Goal: Information Seeking & Learning: Learn about a topic

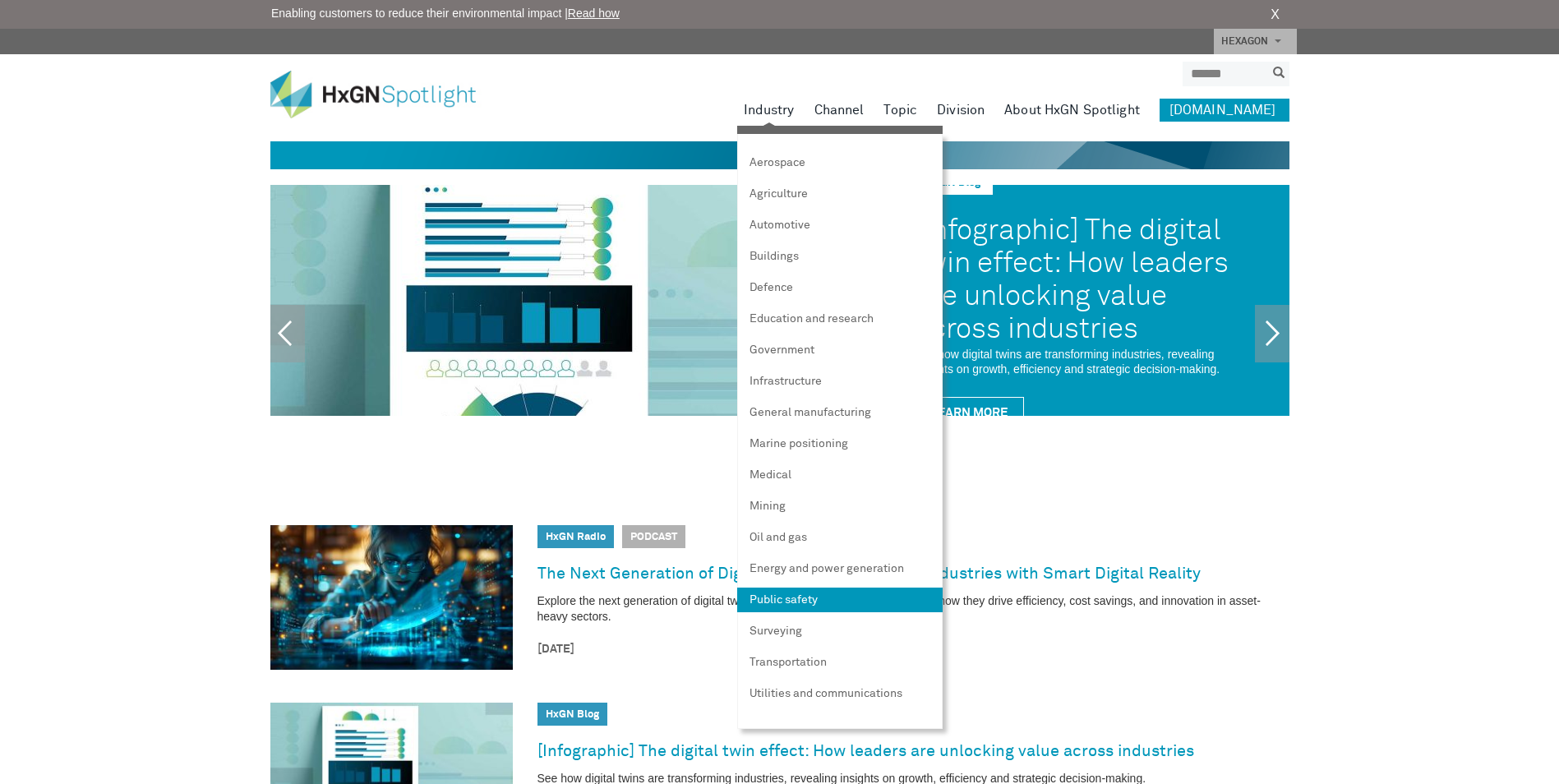
click at [838, 597] on link "Public safety" at bounding box center [839, 600] width 206 height 25
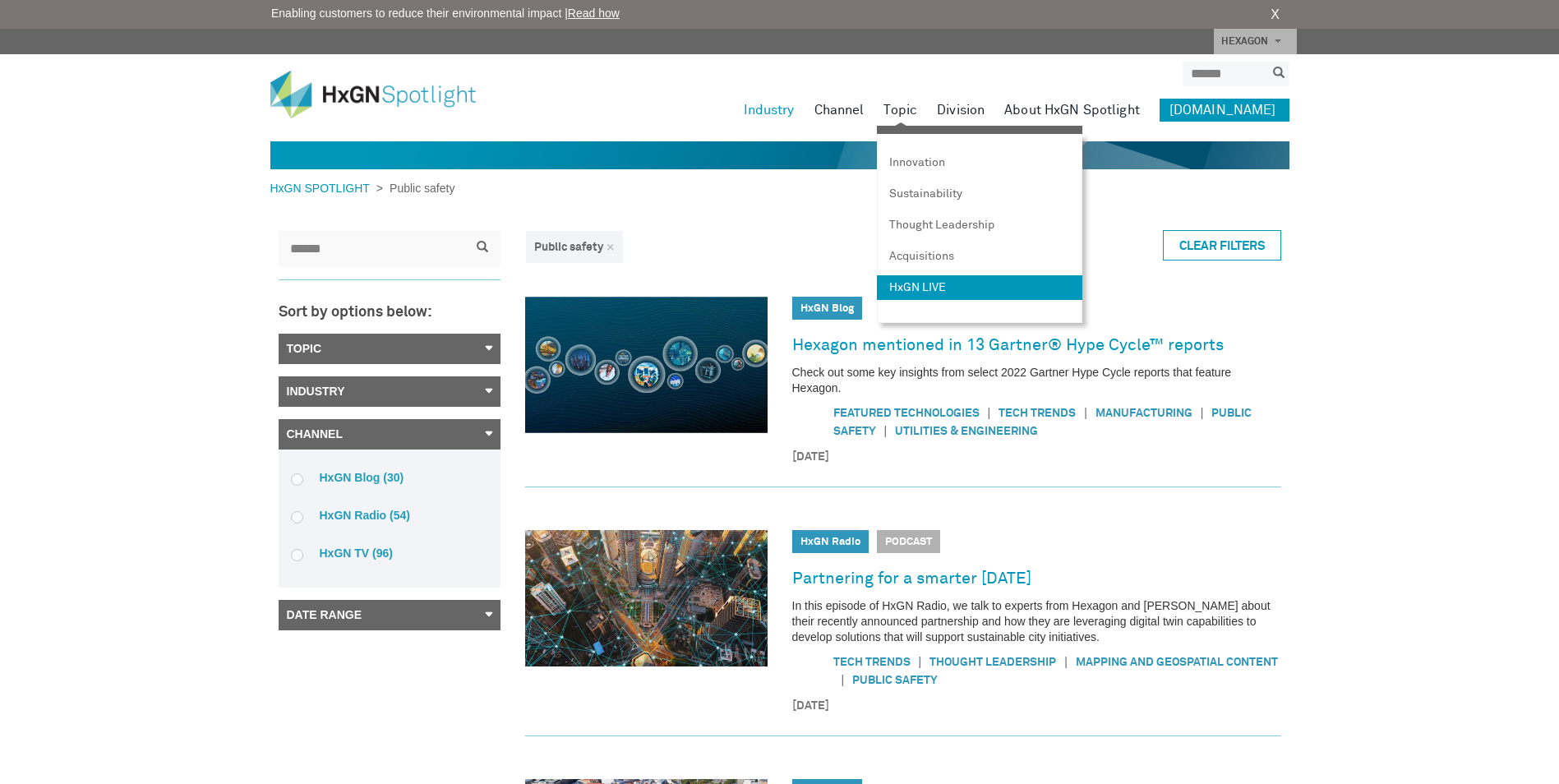
click at [943, 287] on link "HxGN LIVE" at bounding box center [979, 287] width 206 height 25
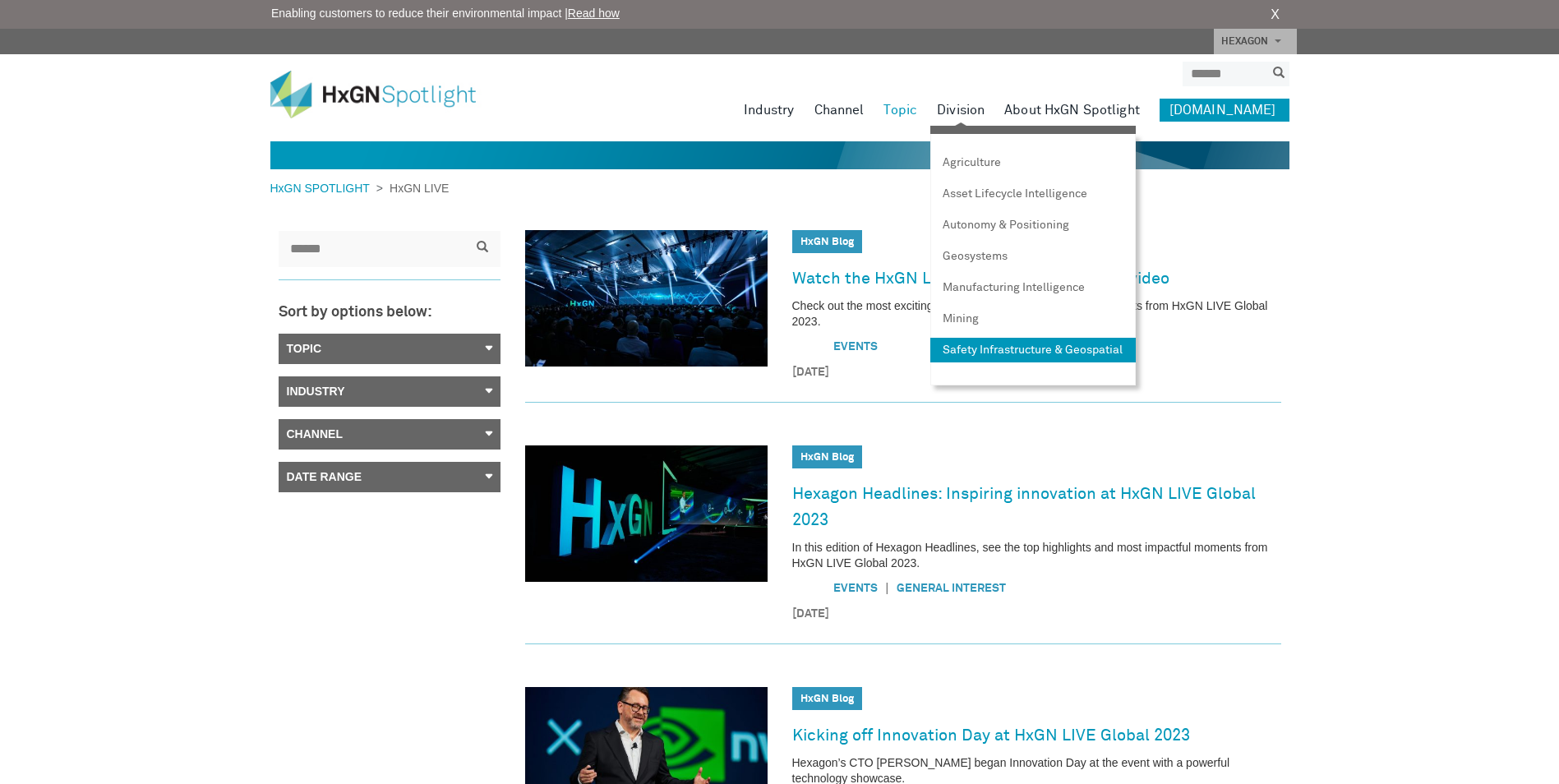
click at [1010, 362] on link "Safety Infrastructure & Geospatial" at bounding box center [1032, 350] width 206 height 25
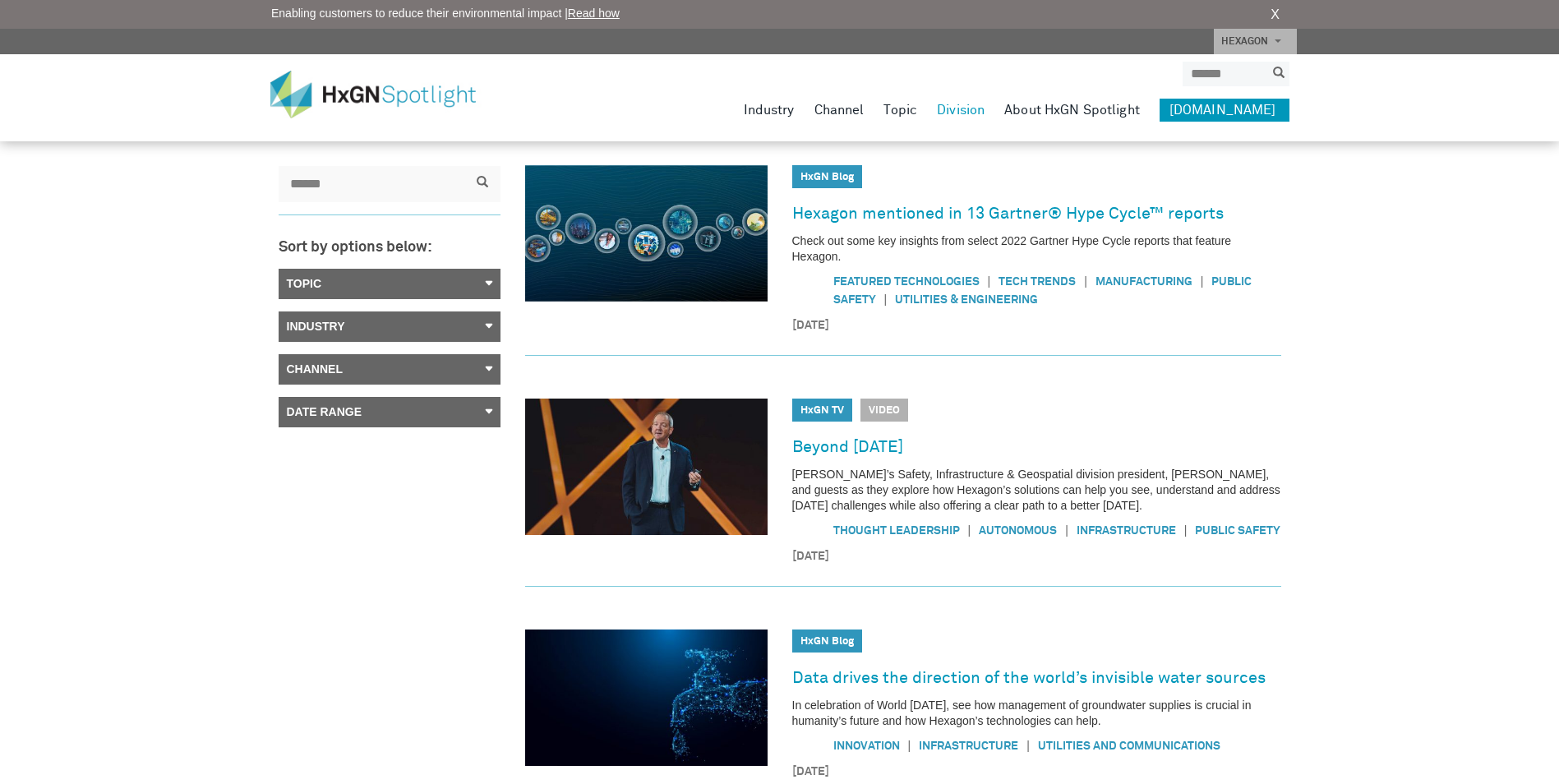
scroll to position [82, 0]
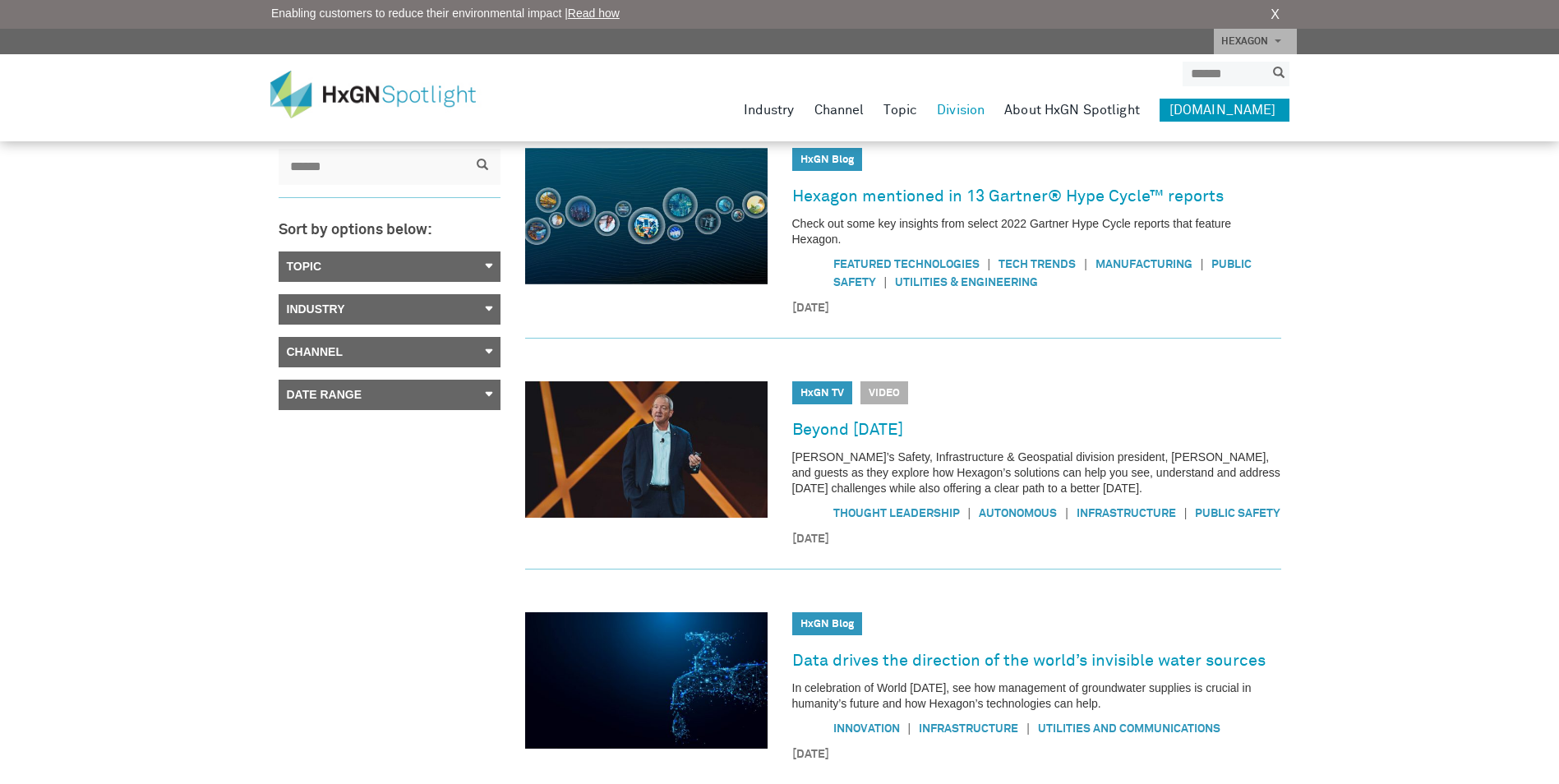
click at [494, 398] on link "Date Range" at bounding box center [389, 394] width 221 height 30
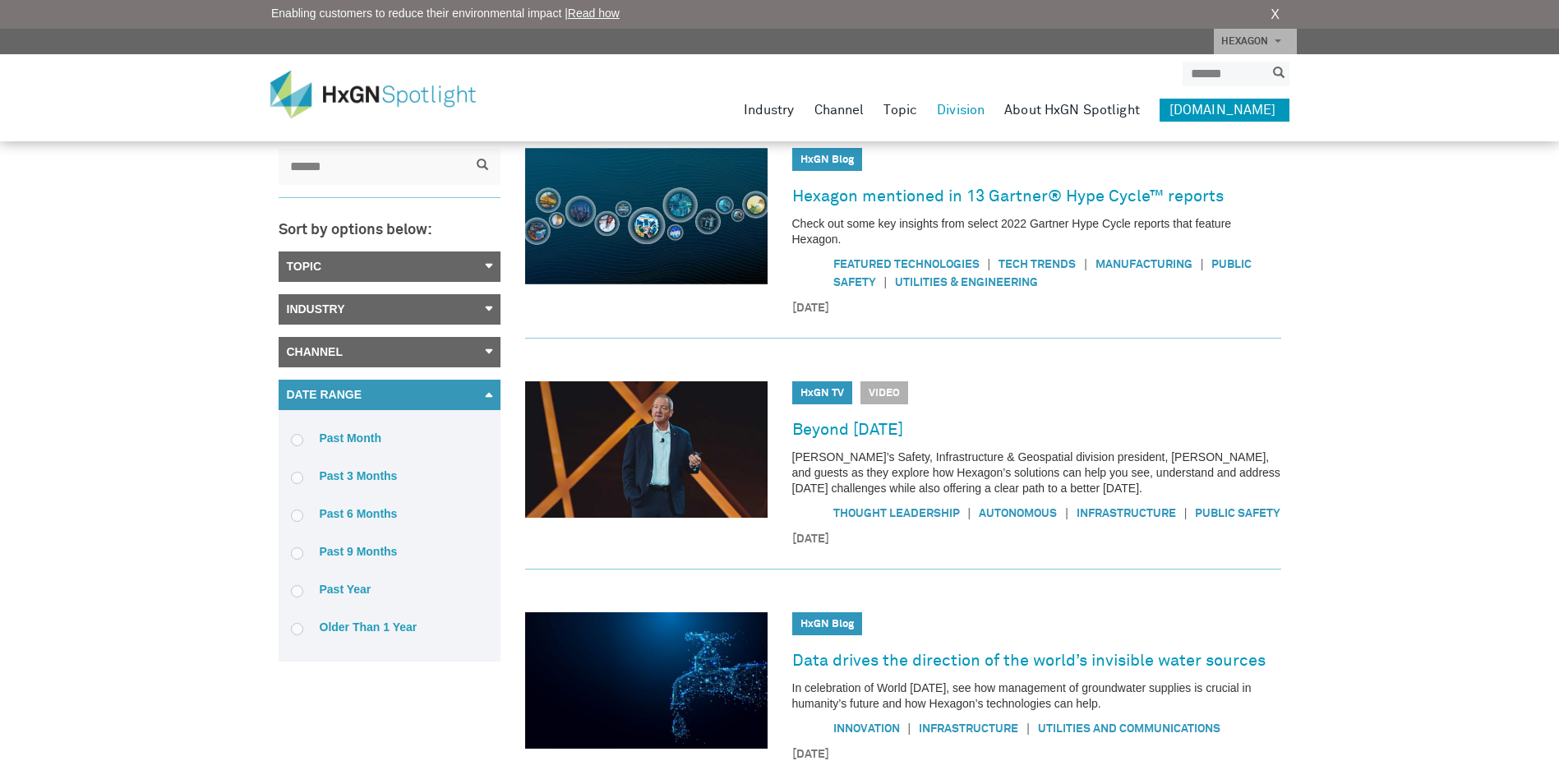
click at [298, 548] on span at bounding box center [296, 552] width 12 height 12
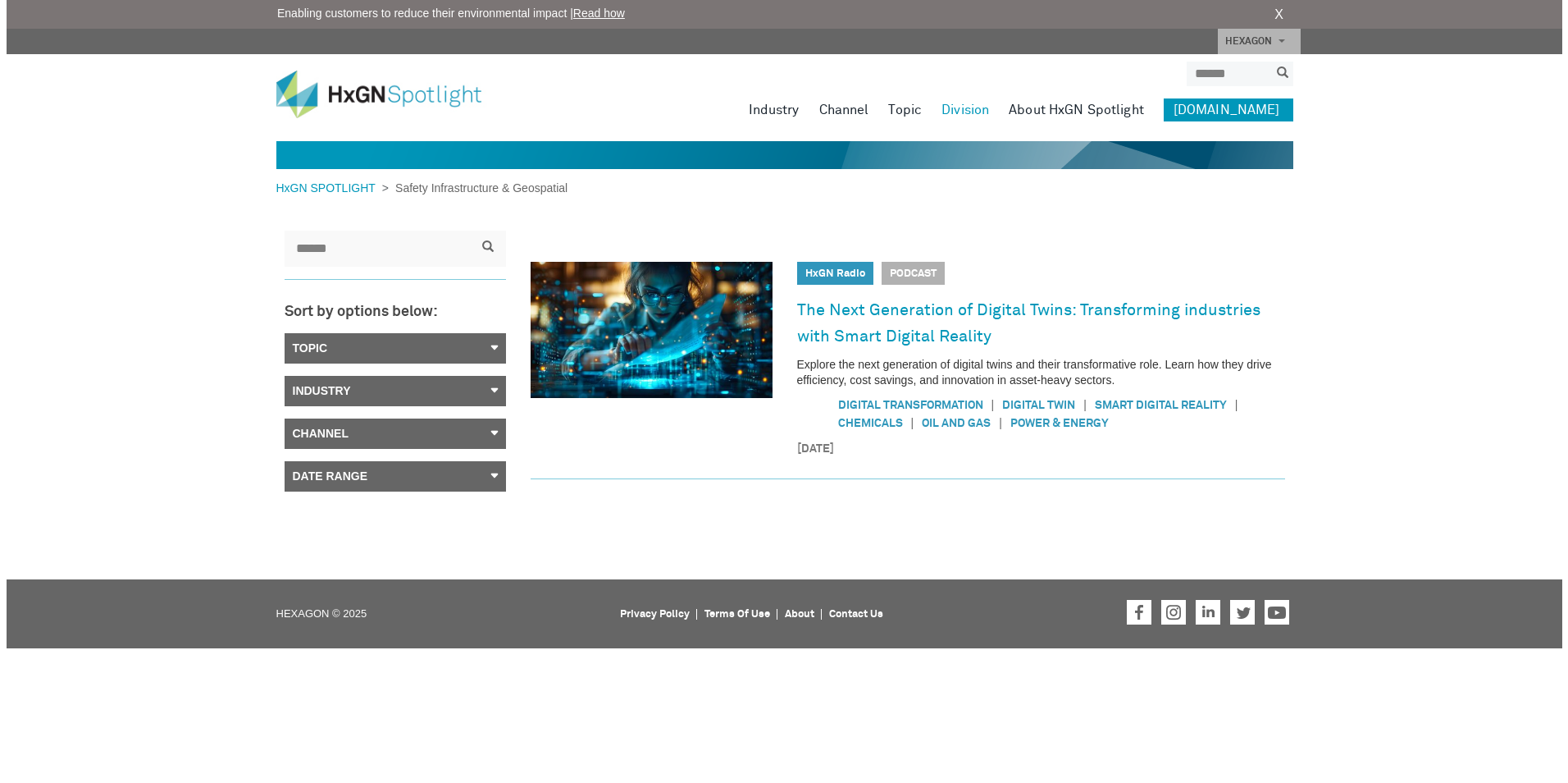
scroll to position [0, 0]
click at [1097, 110] on link "About HxGN Spotlight" at bounding box center [1075, 110] width 135 height 23
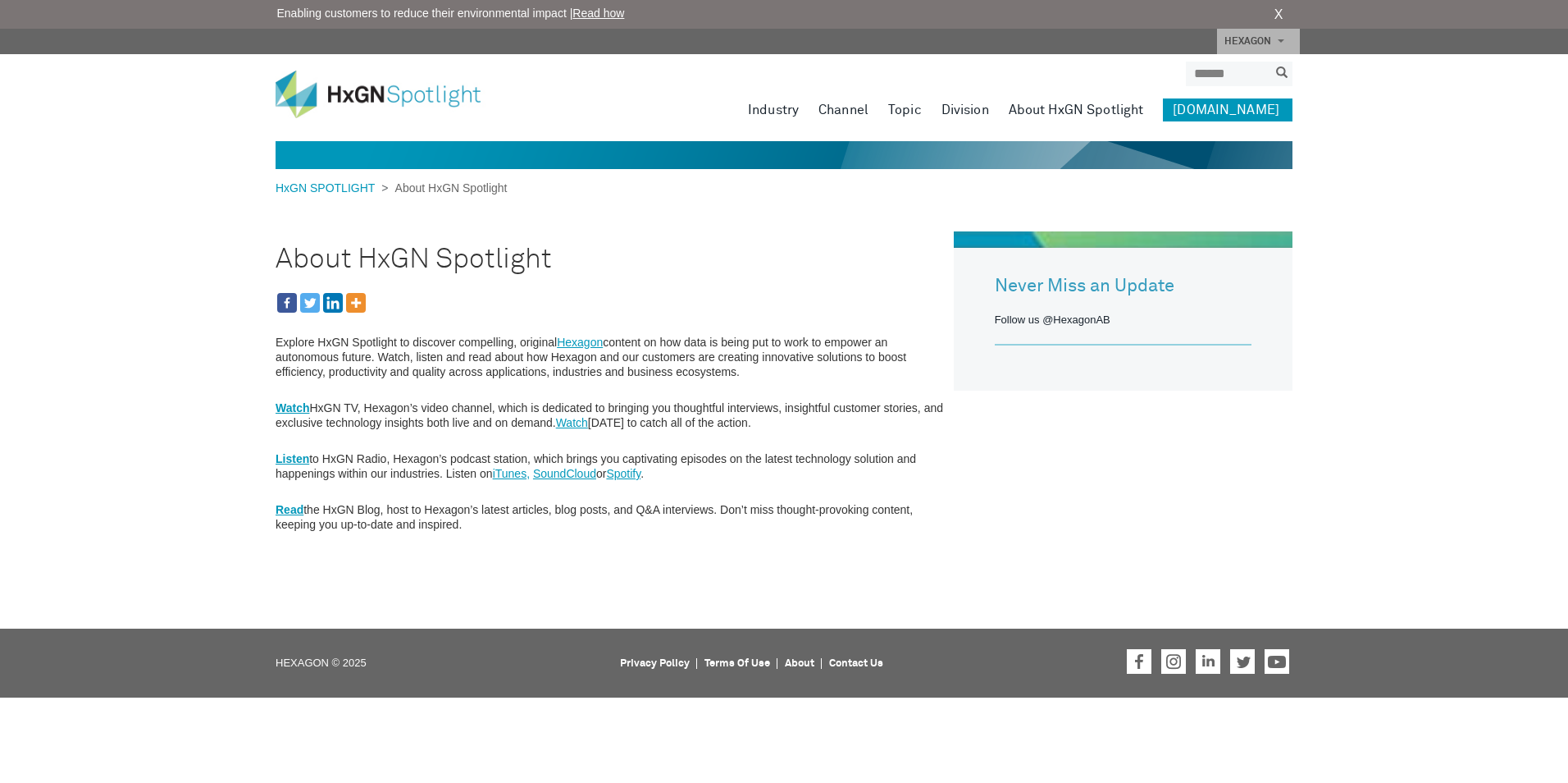
click at [1249, 110] on link "[DOMAIN_NAME]" at bounding box center [1227, 110] width 130 height 23
click at [586, 422] on link "Watch" at bounding box center [572, 423] width 32 height 13
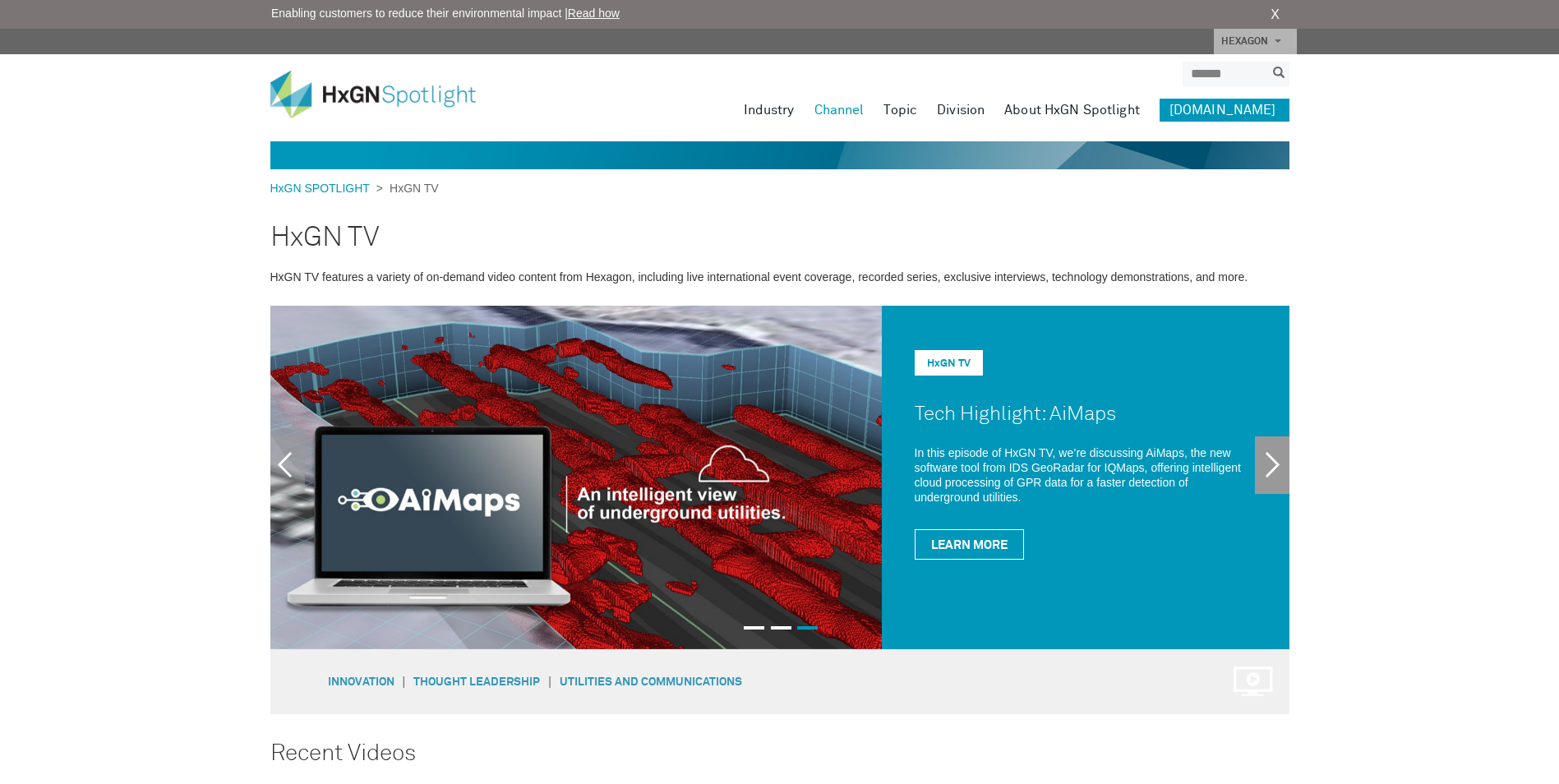
click at [1278, 468] on link "Next" at bounding box center [1271, 465] width 34 height 57
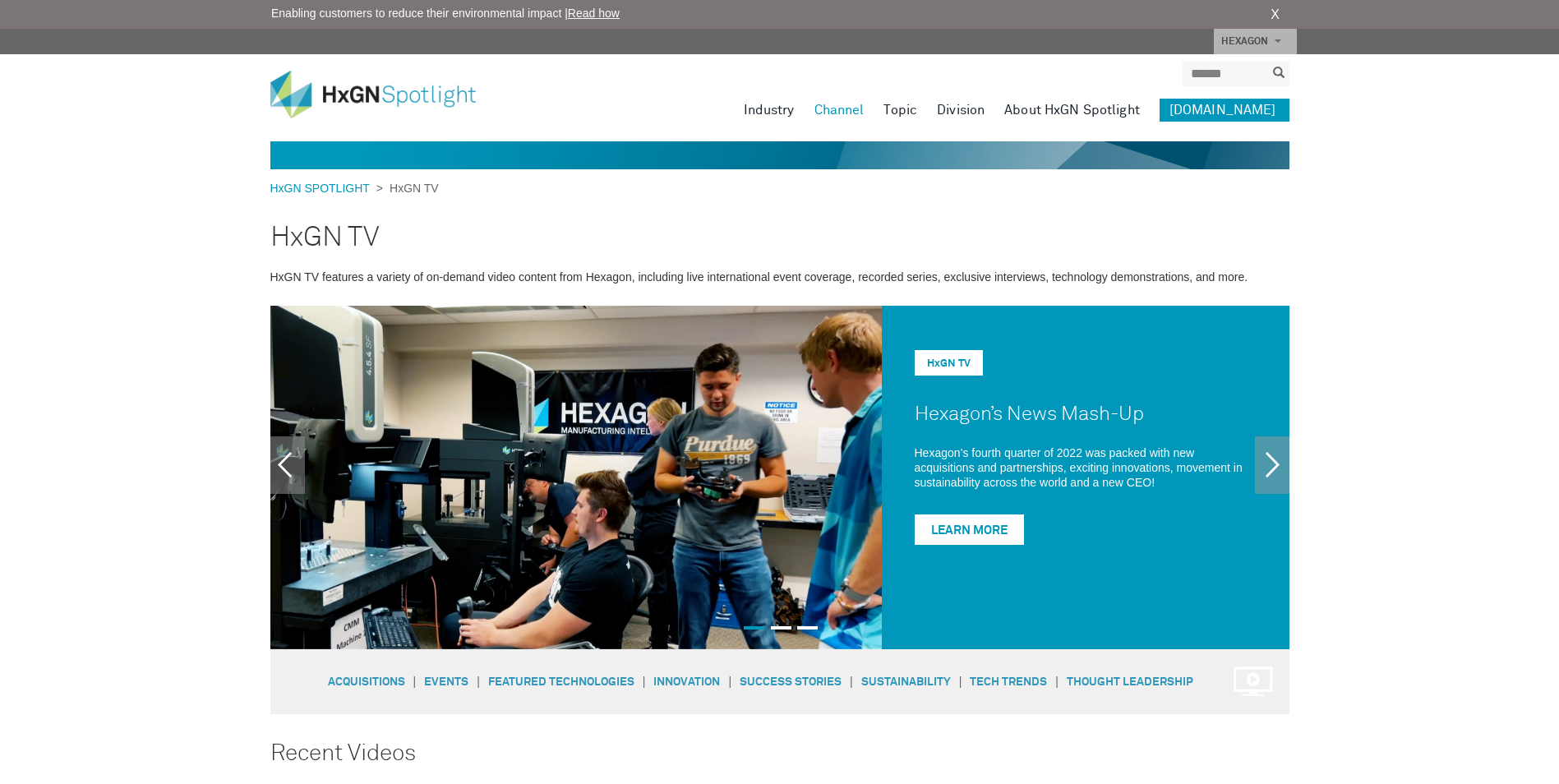
click at [947, 523] on link "Learn More" at bounding box center [969, 529] width 109 height 30
